Goal: Task Accomplishment & Management: Use online tool/utility

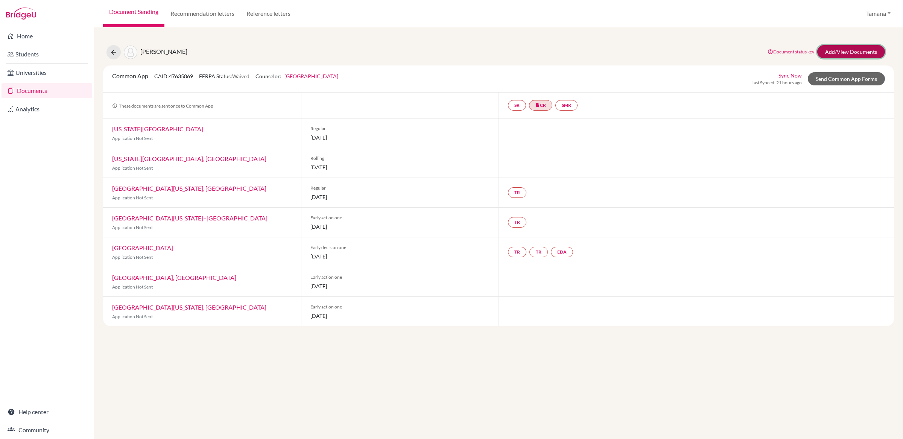
click at [862, 48] on link "Add/View Documents" at bounding box center [851, 51] width 68 height 13
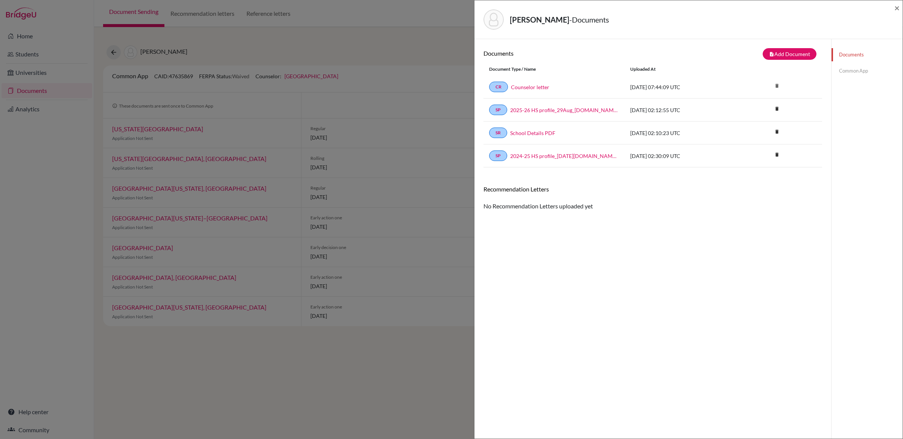
click at [846, 74] on link "Common App" at bounding box center [867, 70] width 71 height 13
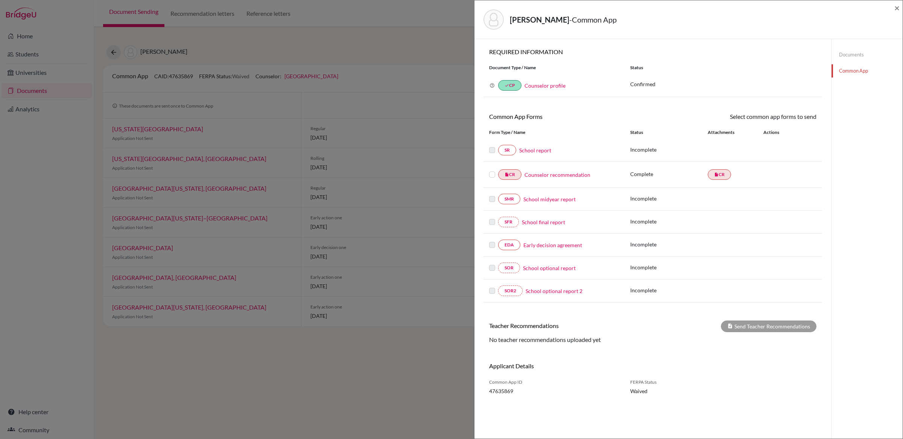
click at [900, 10] on div "WANG, Shuoqing - Common App ×" at bounding box center [689, 19] width 428 height 39
click at [890, 9] on div "WANG, Shuoqing - Common App ×" at bounding box center [689, 19] width 422 height 32
click at [892, 9] on div "WANG, Shuoqing - Common App ×" at bounding box center [689, 19] width 422 height 32
click at [896, 9] on span "×" at bounding box center [897, 7] width 5 height 11
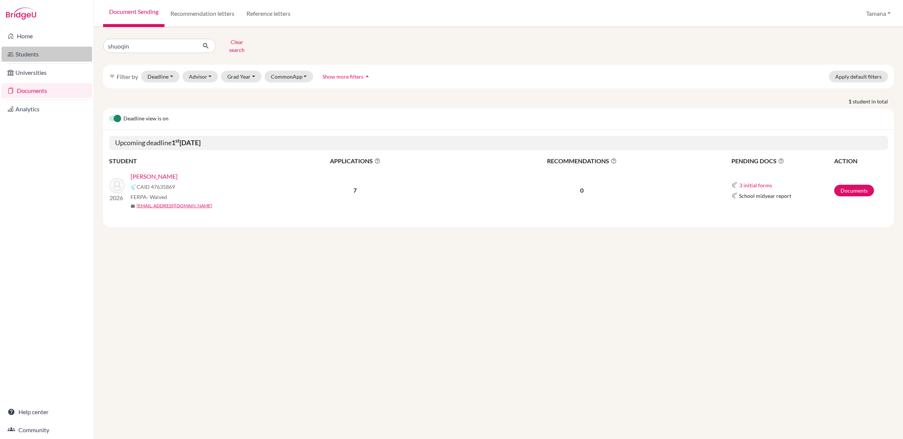
click at [44, 55] on link "Students" at bounding box center [47, 54] width 91 height 15
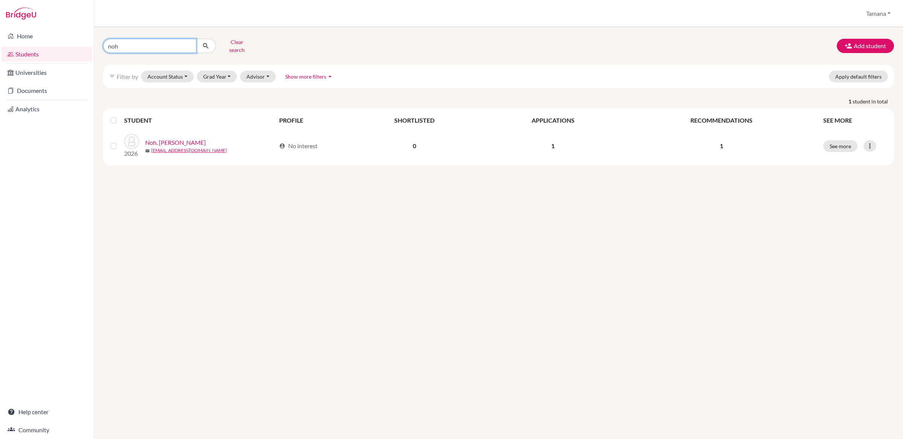
click at [161, 40] on input "noh" at bounding box center [149, 46] width 93 height 14
type input "shuoqing"
click button "submit" at bounding box center [206, 46] width 20 height 14
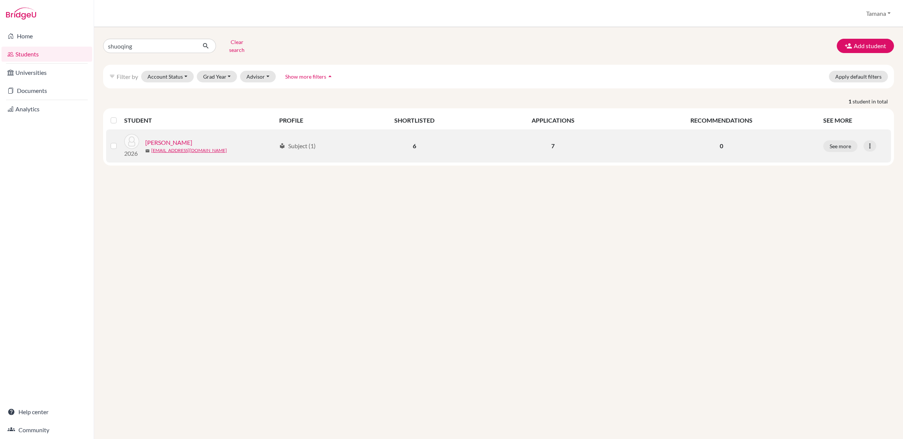
click at [184, 138] on link "[PERSON_NAME]" at bounding box center [168, 142] width 47 height 9
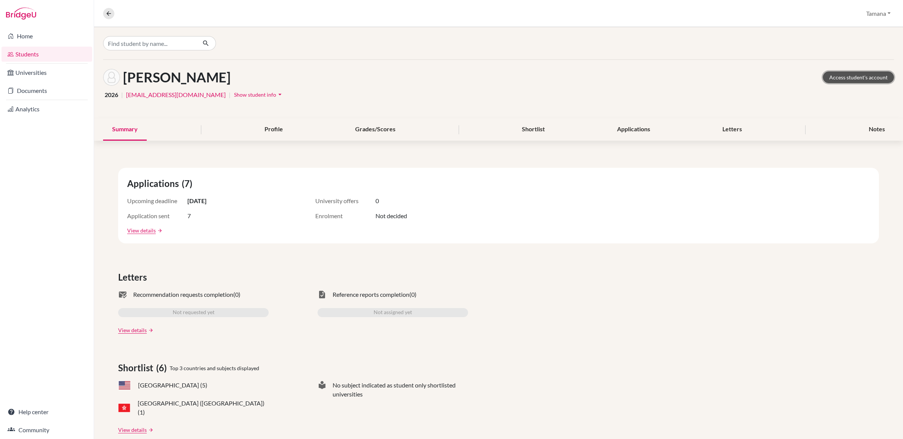
click at [850, 75] on link "Access student's account" at bounding box center [858, 78] width 71 height 12
